Goal: Find contact information: Find contact information

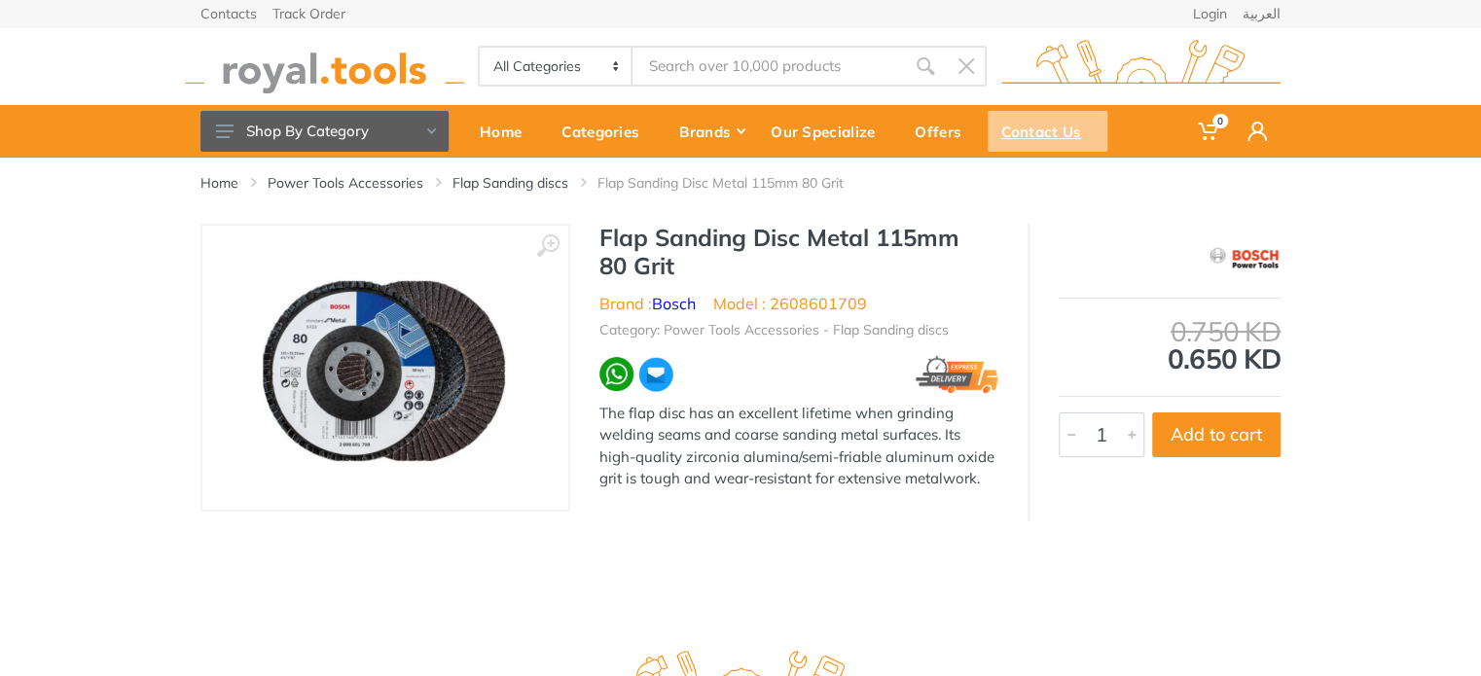
click at [1038, 131] on div "Contact Us" at bounding box center [1048, 131] width 120 height 41
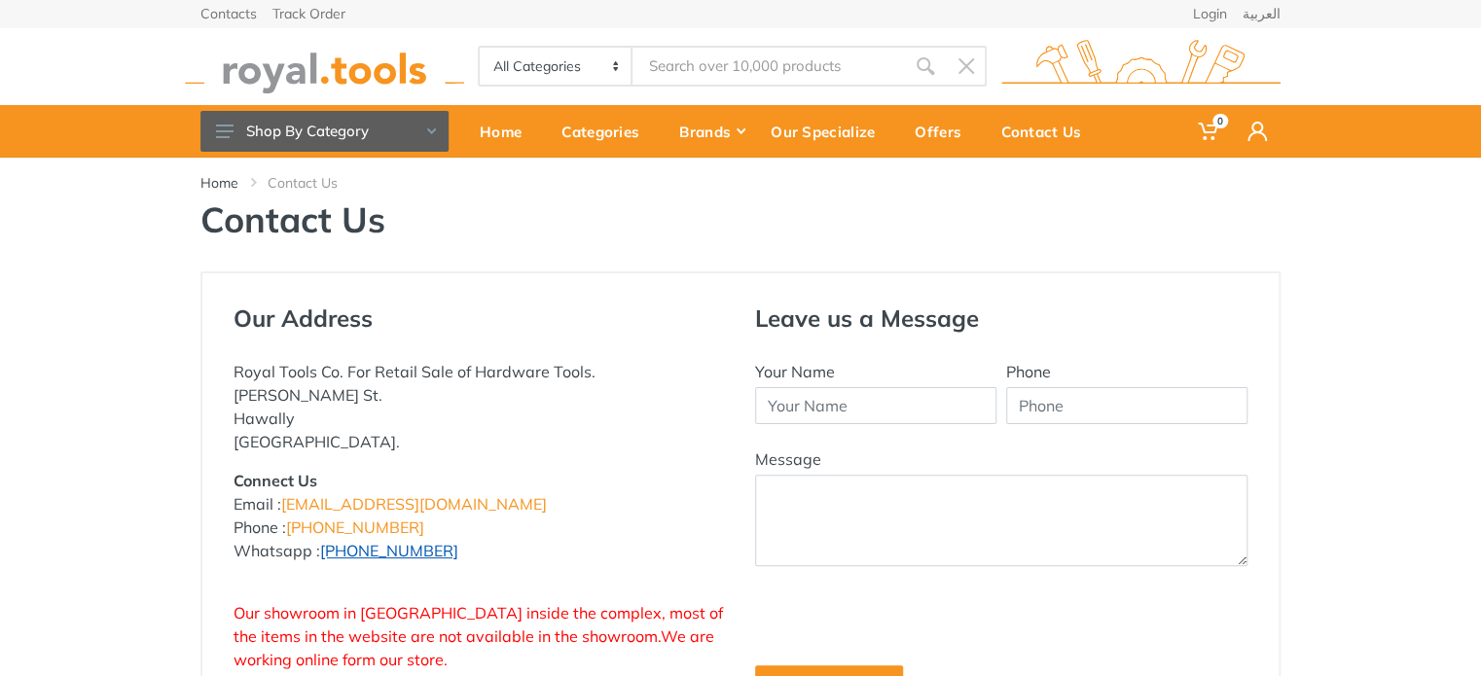
drag, startPoint x: 440, startPoint y: 550, endPoint x: 362, endPoint y: 552, distance: 77.9
click at [362, 552] on p "Connect Us Email : [EMAIL_ADDRESS][DOMAIN_NAME] Phone : [PHONE_NUMBER] Whatsapp…" at bounding box center [479, 515] width 492 height 93
copy link "96777125"
click at [167, 440] on div "Our Address Royal Tools Co. For Retail Sale of Hardware Tools. [PERSON_NAME] St…" at bounding box center [740, 503] width 1481 height 464
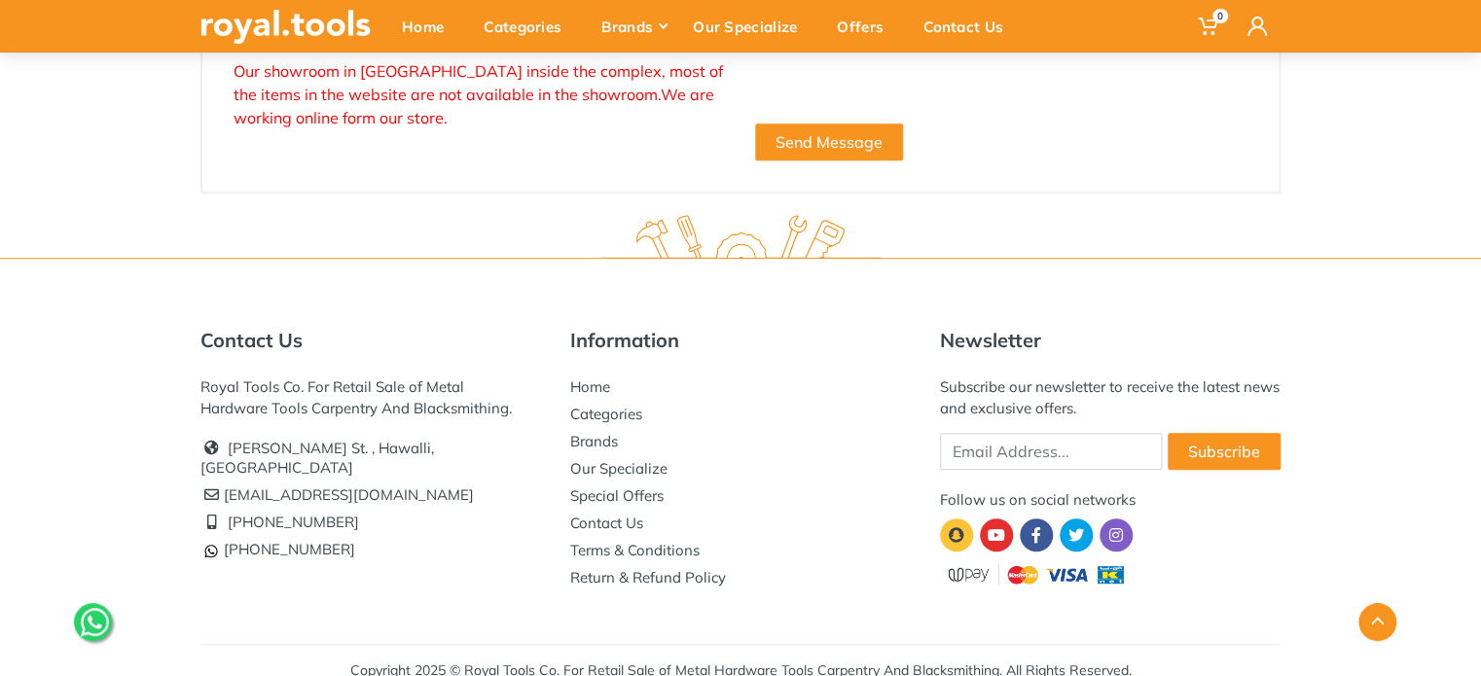
scroll to position [560, 0]
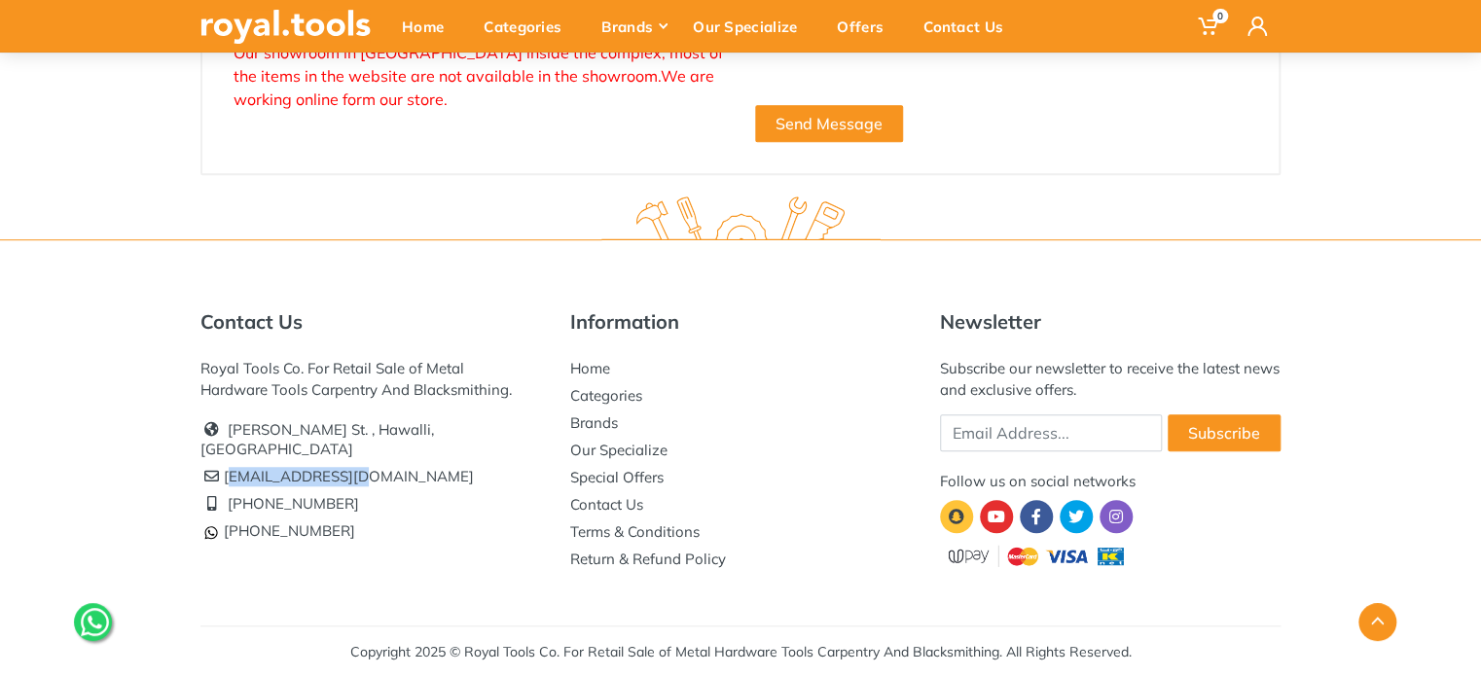
drag, startPoint x: 335, startPoint y: 454, endPoint x: 226, endPoint y: 457, distance: 109.0
click at [226, 463] on li "[EMAIL_ADDRESS][DOMAIN_NAME]" at bounding box center [370, 476] width 341 height 27
copy li "[EMAIL_ADDRESS][DOMAIN_NAME]"
